Goal: Use online tool/utility: Utilize a website feature to perform a specific function

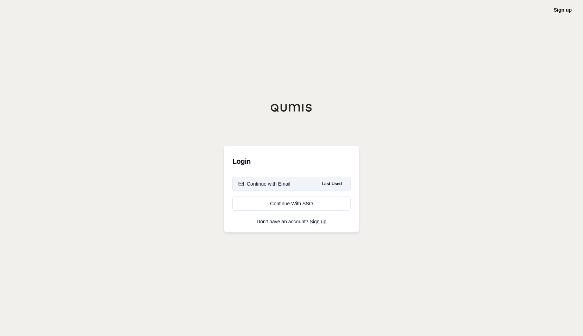
click at [276, 184] on div "Continue with Email" at bounding box center [264, 183] width 52 height 7
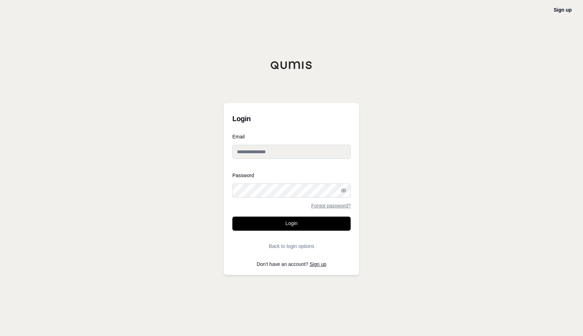
type input "**********"
click at [289, 225] on button "Login" at bounding box center [291, 223] width 118 height 14
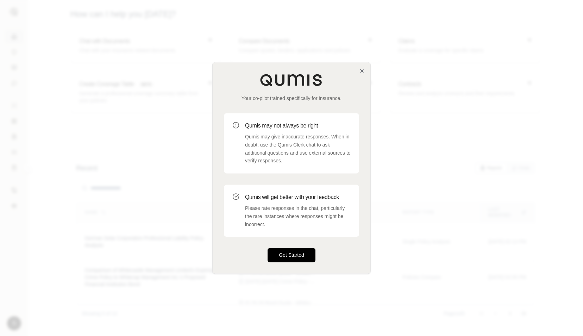
click at [294, 254] on button "Get Started" at bounding box center [291, 255] width 48 height 14
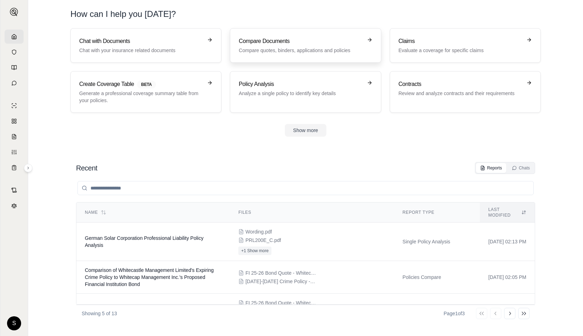
click at [304, 48] on p "Compare quotes, binders, applications and policies" at bounding box center [300, 50] width 123 height 7
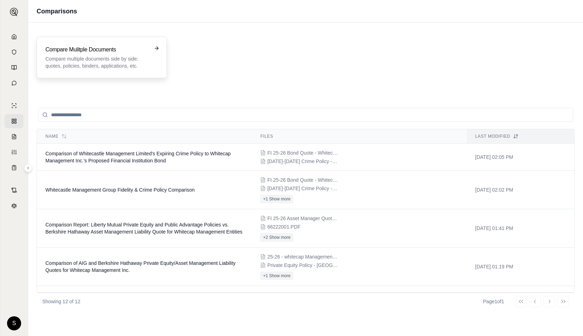
click at [132, 59] on p "Compare multiple documents side by side: quotes, policies, binders, application…" at bounding box center [96, 62] width 103 height 14
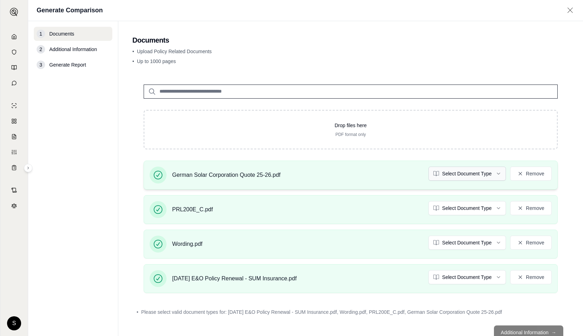
click at [496, 174] on html "S Generate Comparison 1 Documents 2 Additional Information 3 Generate Report Do…" at bounding box center [291, 168] width 583 height 336
click at [493, 208] on html "Document type updated successfully S Generate Comparison 1 Documents 2 Addition…" at bounding box center [291, 168] width 583 height 336
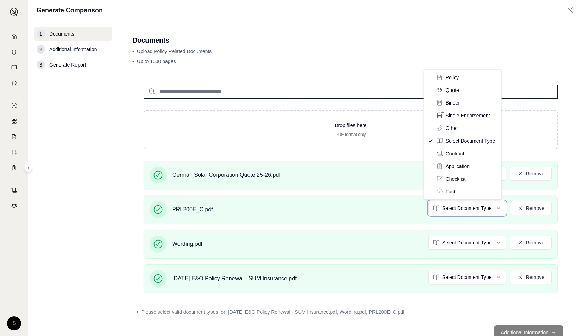
click at [494, 277] on html "S Generate Comparison 1 Documents 2 Additional Information 3 Generate Report Do…" at bounding box center [291, 168] width 583 height 336
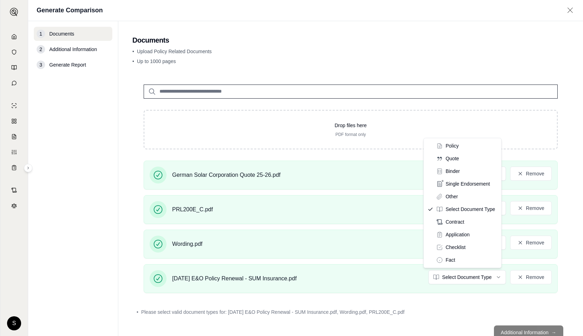
click at [494, 277] on html "S Generate Comparison 1 Documents 2 Additional Information 3 Generate Report Do…" at bounding box center [291, 168] width 583 height 336
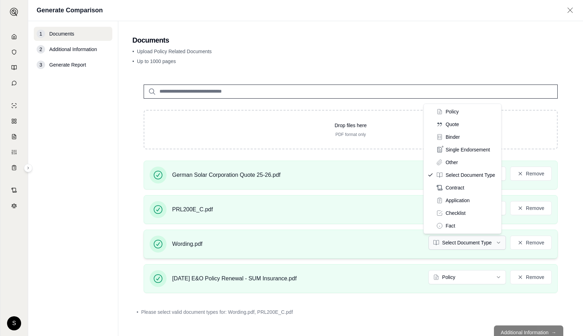
click at [494, 243] on html "Document type updated successfully S Generate Comparison 1 Documents 2 Addition…" at bounding box center [291, 168] width 583 height 336
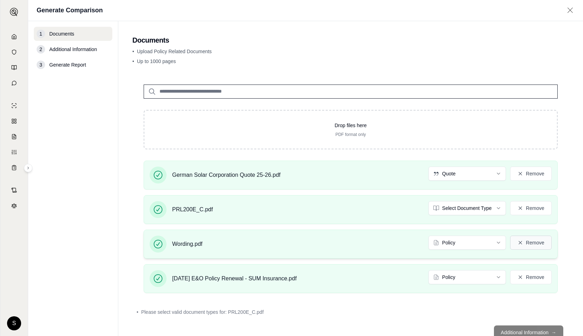
click at [517, 237] on button "Remove" at bounding box center [531, 242] width 42 height 14
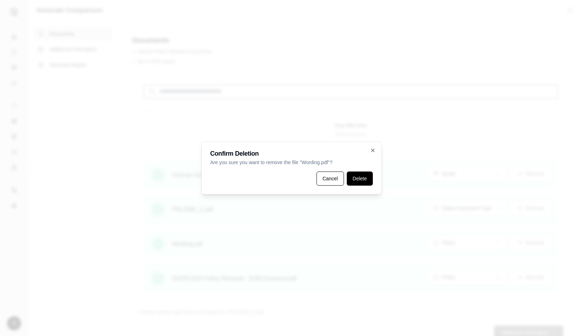
click at [365, 177] on button "Delete" at bounding box center [360, 178] width 26 height 14
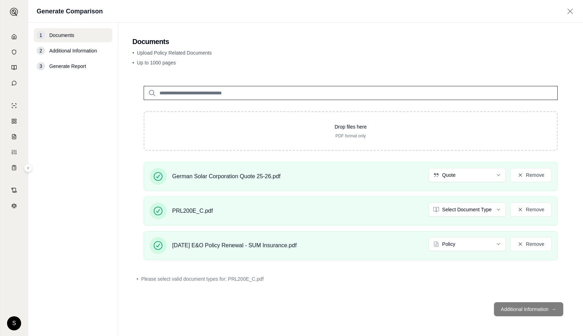
click at [541, 309] on footer "Additional Information →" at bounding box center [350, 308] width 436 height 25
click at [500, 208] on html "S Generate Comparison 1 Documents 2 Additional Information 3 Generate Report Do…" at bounding box center [291, 168] width 583 height 336
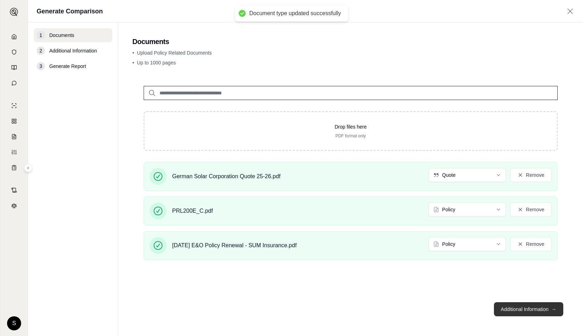
click at [543, 309] on button "Additional Information →" at bounding box center [528, 309] width 69 height 14
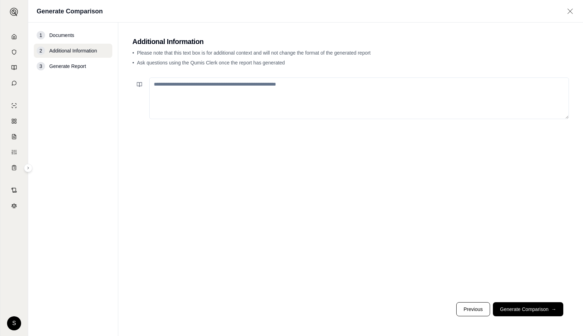
click at [394, 112] on textarea at bounding box center [358, 98] width 419 height 42
type textarea "**********"
click at [536, 309] on button "Generate Comparison →" at bounding box center [528, 309] width 70 height 14
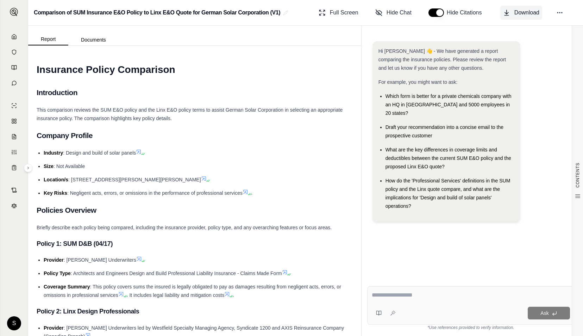
click at [530, 13] on span "Download" at bounding box center [526, 12] width 25 height 8
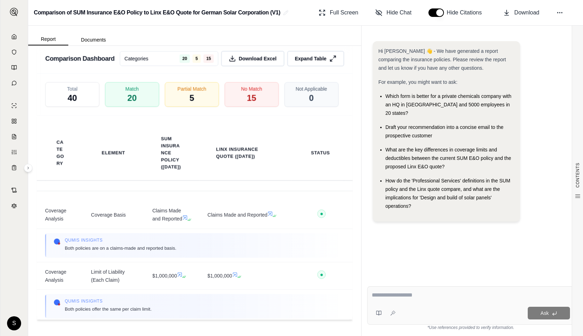
scroll to position [1374, 0]
click at [259, 62] on span "Download Excel" at bounding box center [258, 57] width 40 height 7
